Goal: Navigation & Orientation: Find specific page/section

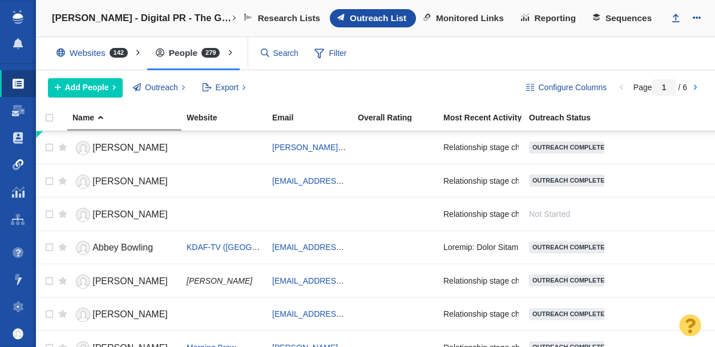
click at [18, 161] on span at bounding box center [18, 164] width 11 height 11
click at [17, 168] on span at bounding box center [18, 164] width 11 height 11
